Goal: Transaction & Acquisition: Book appointment/travel/reservation

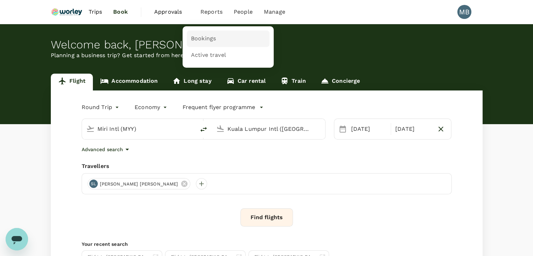
click at [196, 41] on span "Bookings" at bounding box center [203, 39] width 25 height 8
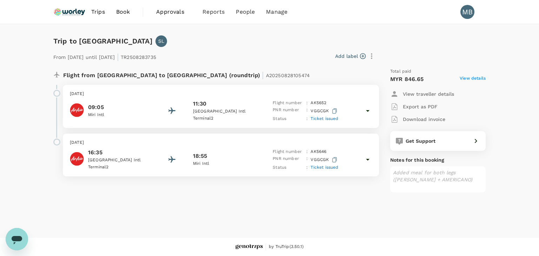
click at [366, 111] on icon at bounding box center [367, 111] width 8 height 8
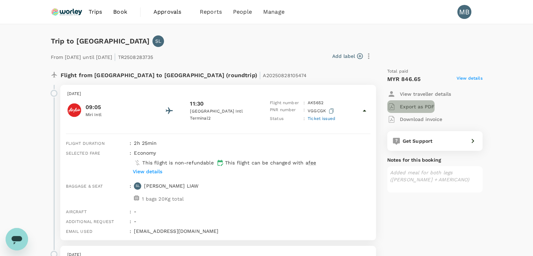
click at [424, 107] on p "Export as PDF" at bounding box center [417, 106] width 35 height 7
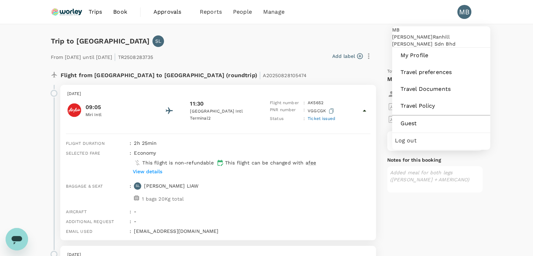
click at [437, 145] on span "Log out" at bounding box center [441, 140] width 93 height 8
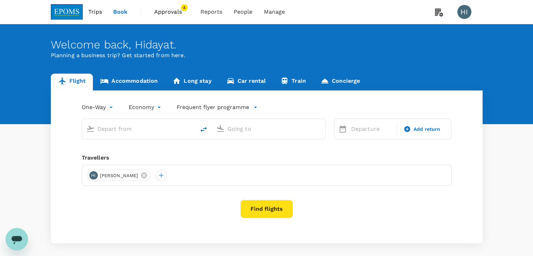
type input "[PERSON_NAME] (JHB)"
type input "Kuala Lumpur Intl ([GEOGRAPHIC_DATA])"
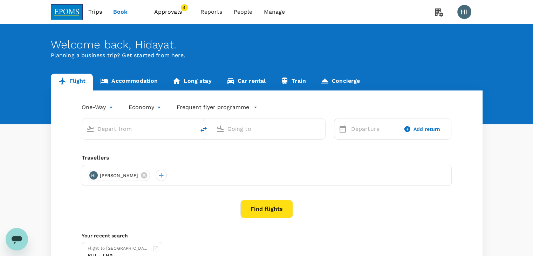
type input "[PERSON_NAME] (JHB)"
type input "Kuala Lumpur Intl ([GEOGRAPHIC_DATA])"
